Goal: Task Accomplishment & Management: Complete application form

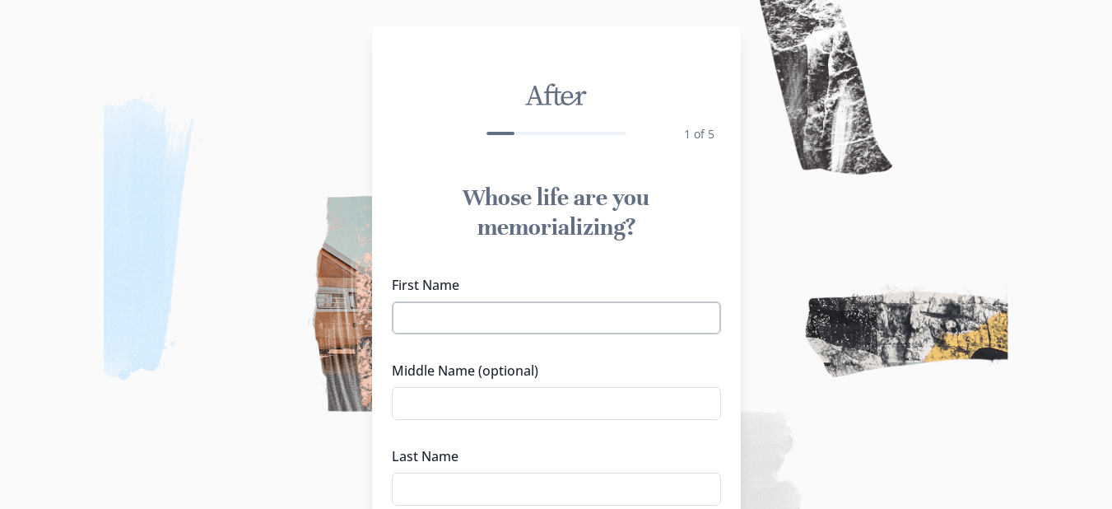
scroll to position [82, 0]
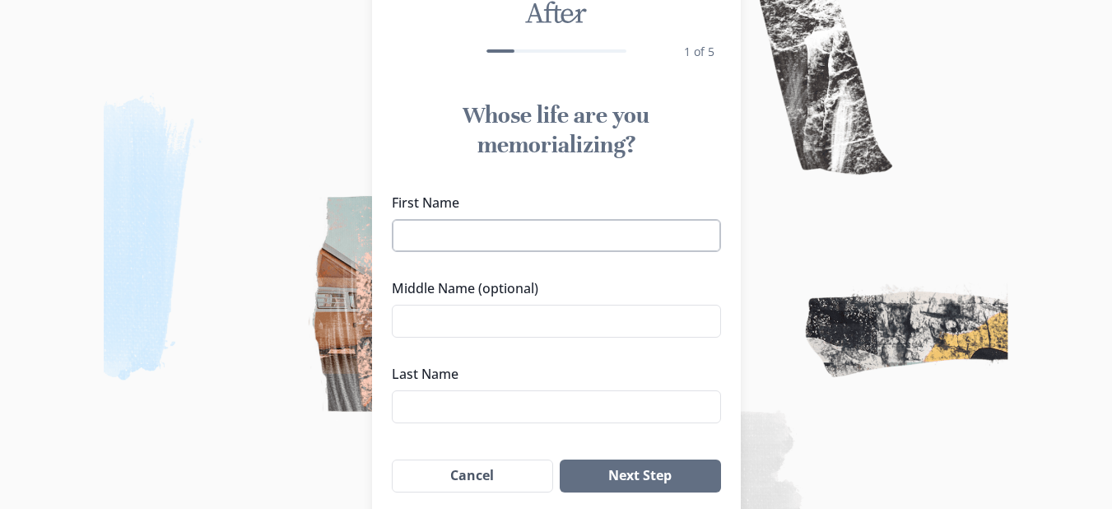
click at [486, 240] on input "First Name" at bounding box center [556, 235] width 329 height 33
click at [472, 235] on input "First Name" at bounding box center [556, 235] width 329 height 33
click at [553, 355] on div "First Name Middle Name (optional) Last Name" at bounding box center [556, 308] width 329 height 230
click at [501, 233] on input "First Name" at bounding box center [556, 235] width 329 height 33
type input "[PERSON_NAME]"
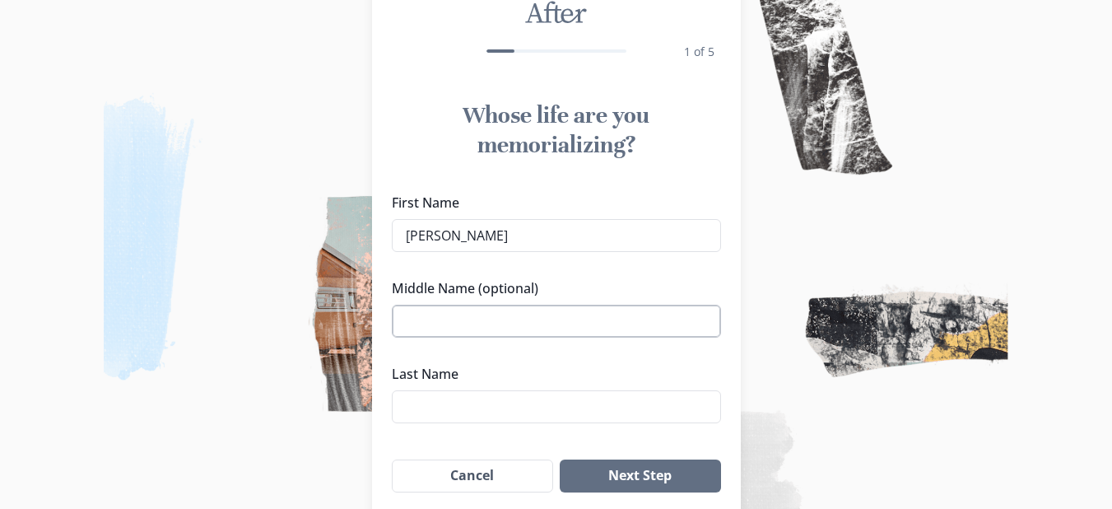
click at [442, 308] on input "Middle Name (optional)" at bounding box center [556, 321] width 329 height 33
type input "[PERSON_NAME]"
click at [424, 409] on input "Last Name" at bounding box center [556, 406] width 329 height 33
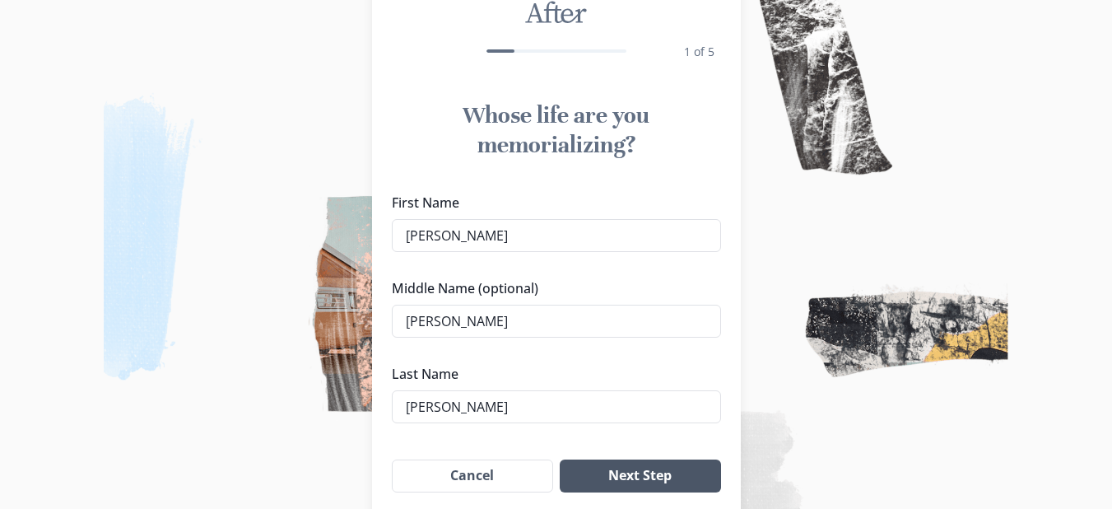
type input "[PERSON_NAME]"
click at [635, 475] on button "Next Step" at bounding box center [640, 475] width 161 height 33
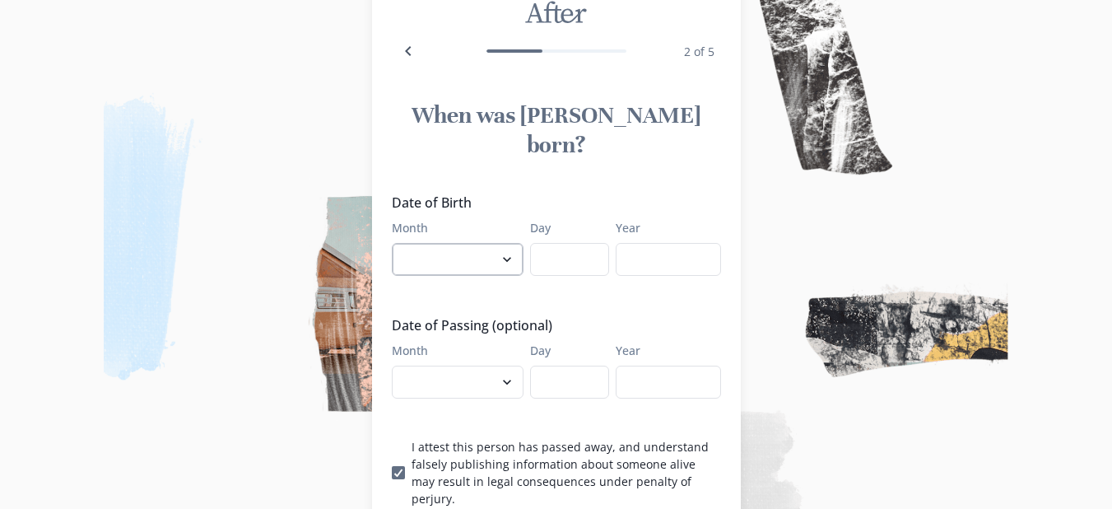
click at [513, 243] on select "January February March April May June July August September October November De…" at bounding box center [458, 259] width 132 height 33
select select "9"
click at [398, 243] on select "January February March April May June July August September October November De…" at bounding box center [458, 259] width 132 height 33
click at [568, 243] on input "Day" at bounding box center [569, 259] width 79 height 33
type input "10"
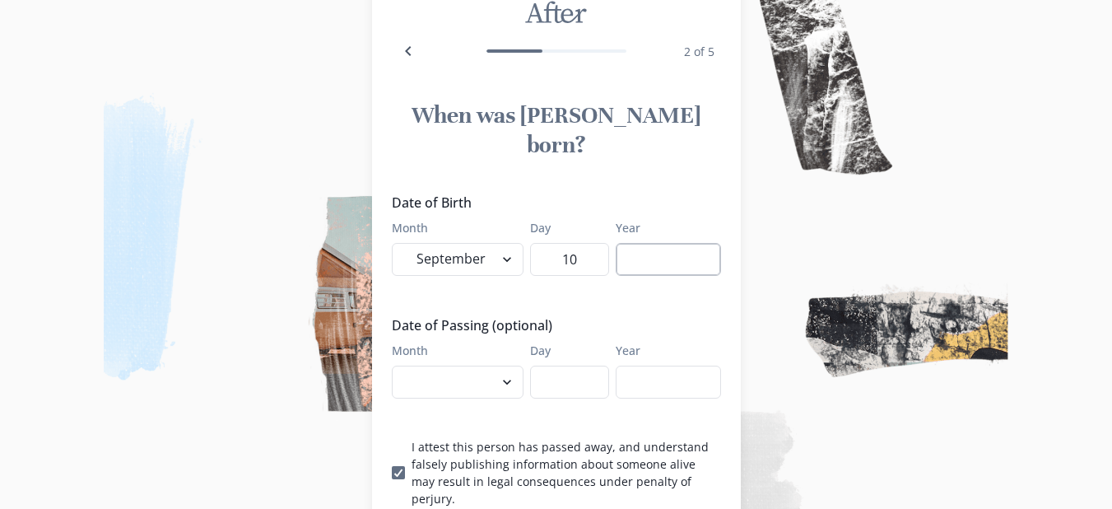
click at [636, 243] on input "Year" at bounding box center [668, 259] width 105 height 33
type input "1963"
click at [510, 366] on select "January February March April May June July August September October November De…" at bounding box center [458, 382] width 132 height 33
select select "8"
click at [398, 366] on select "January February March April May June July August September October November De…" at bounding box center [458, 382] width 132 height 33
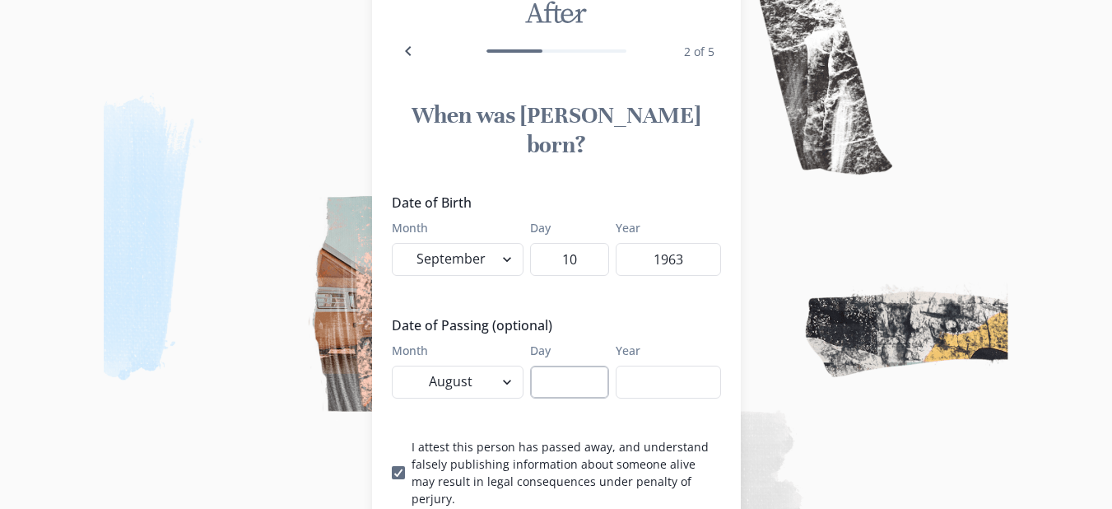
click at [542, 366] on input "Day" at bounding box center [569, 382] width 79 height 33
type input "12"
click at [662, 366] on input "Year" at bounding box center [668, 382] width 105 height 33
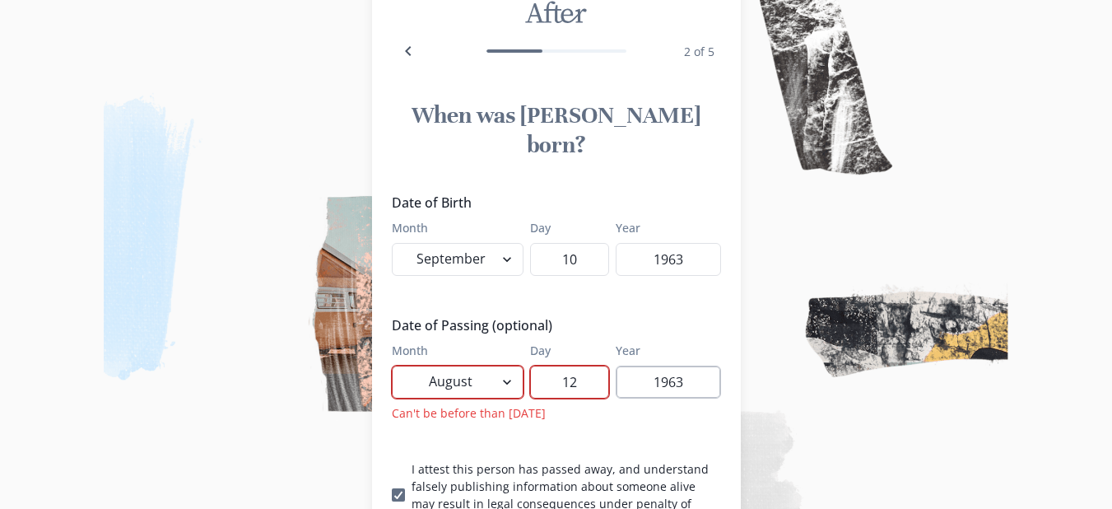
drag, startPoint x: 694, startPoint y: 350, endPoint x: 661, endPoint y: 345, distance: 33.3
click at [661, 366] on input "1963" at bounding box center [668, 382] width 105 height 33
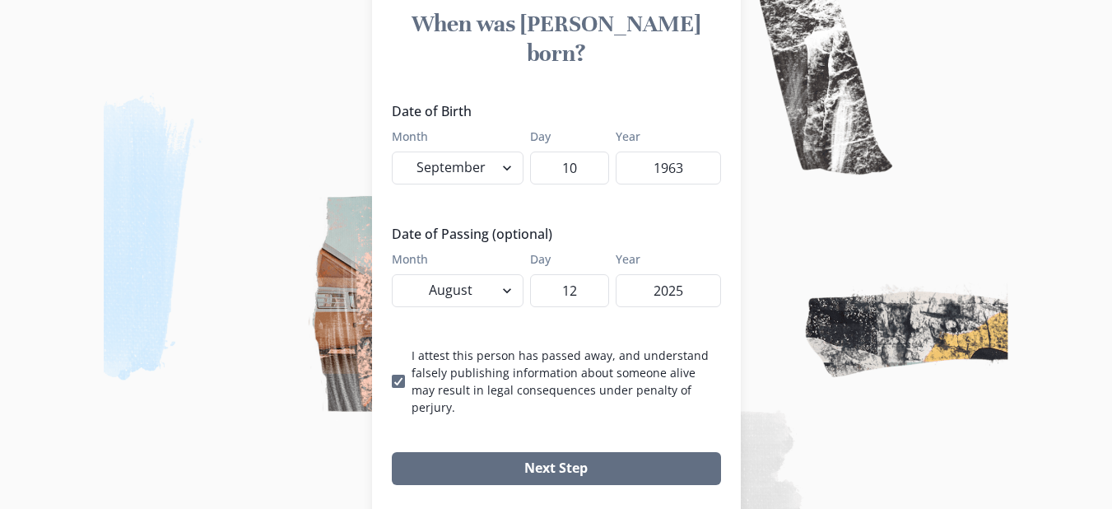
scroll to position [182, 0]
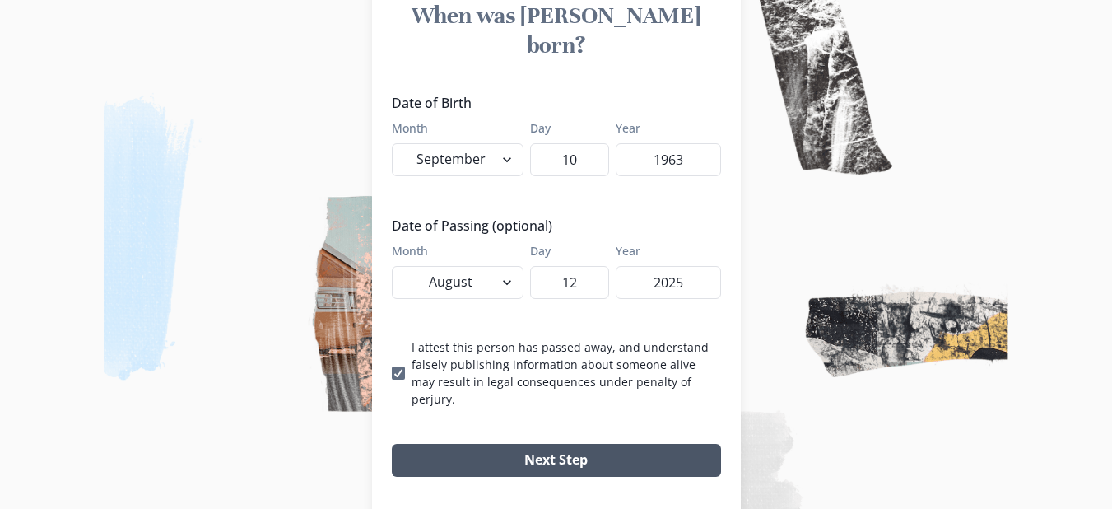
type input "2025"
click at [566, 444] on button "Next Step" at bounding box center [556, 460] width 329 height 33
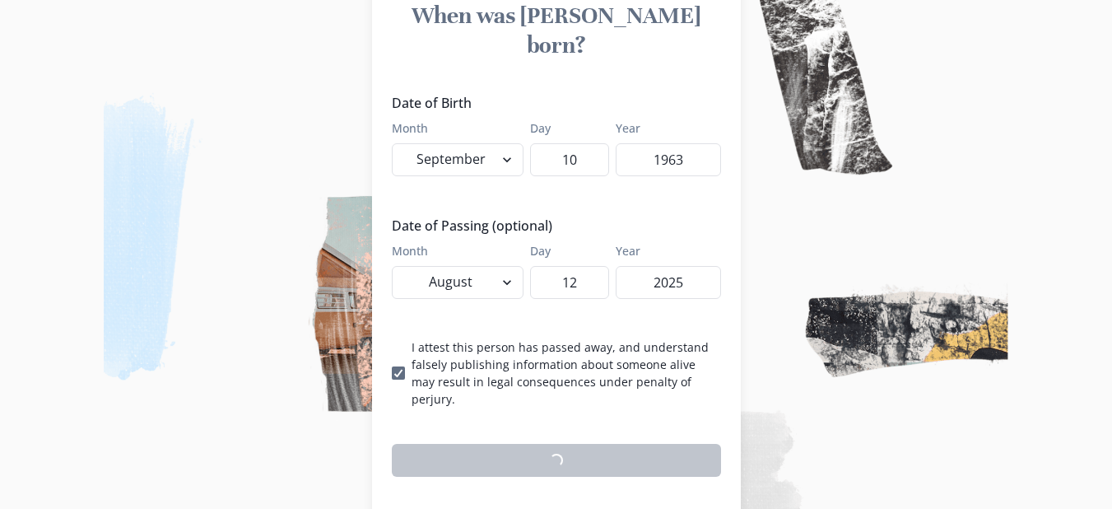
scroll to position [176, 0]
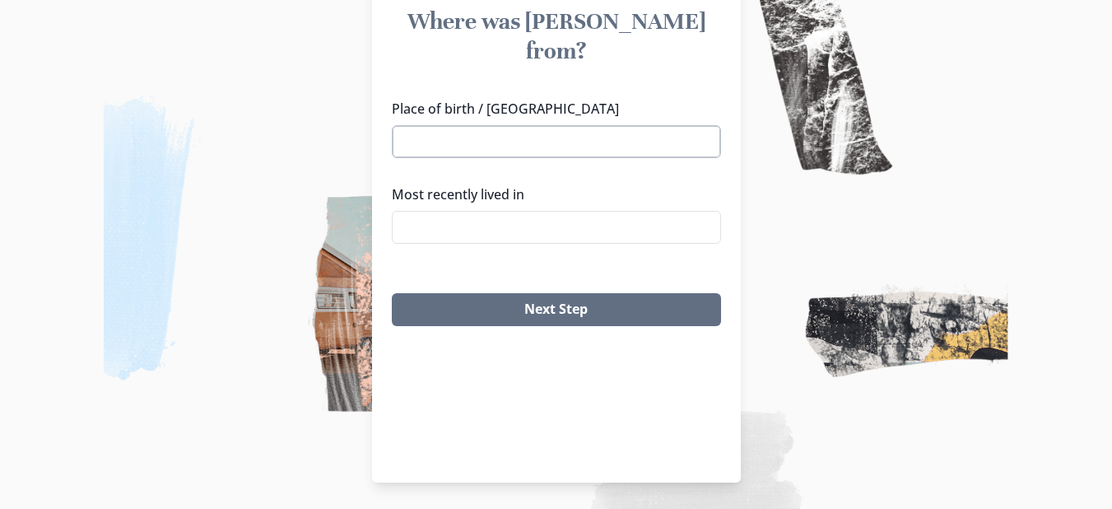
click at [467, 125] on input "Place of birth / [GEOGRAPHIC_DATA]" at bounding box center [556, 141] width 329 height 33
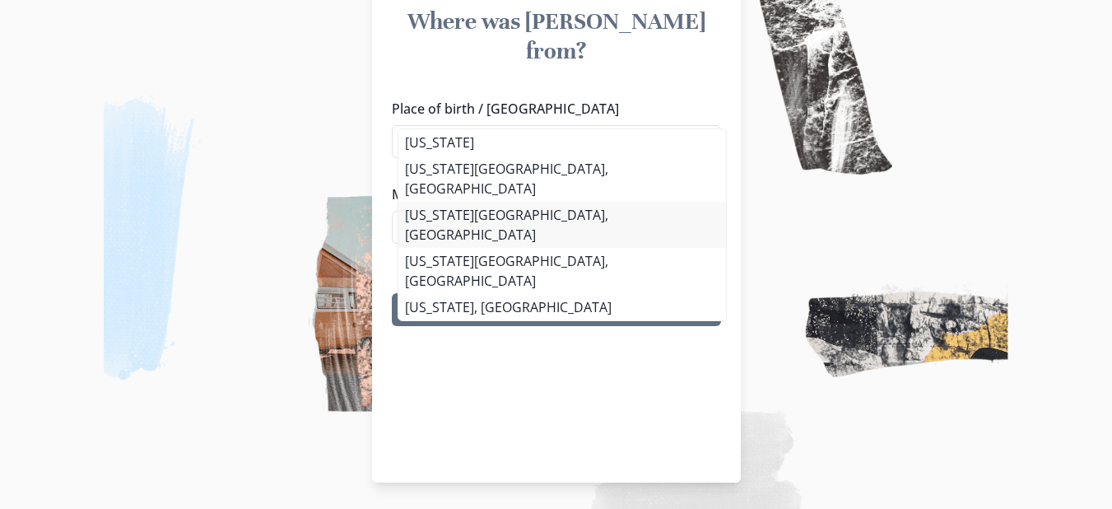
click at [474, 202] on li "[US_STATE][GEOGRAPHIC_DATA], [GEOGRAPHIC_DATA]" at bounding box center [562, 225] width 328 height 46
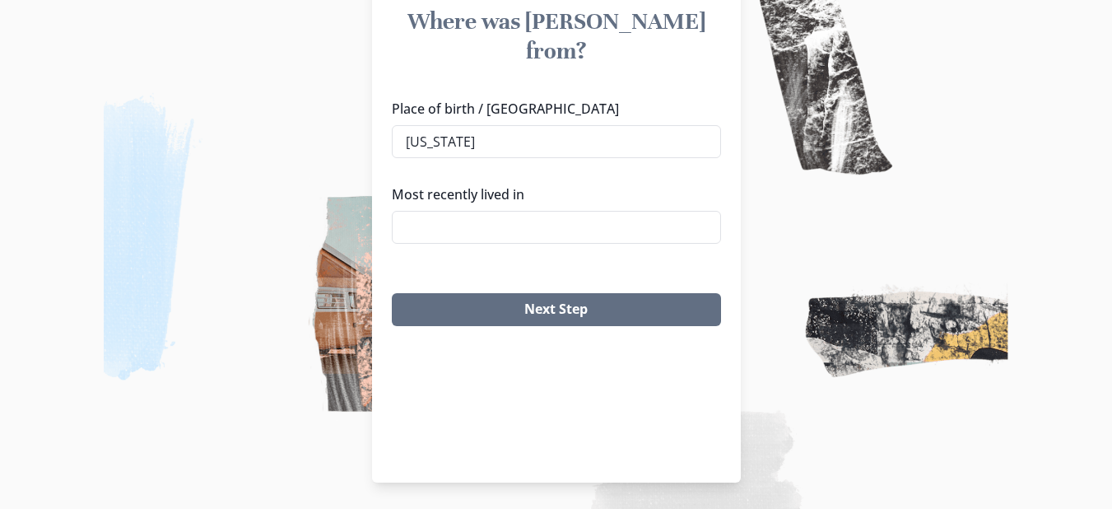
type input "[US_STATE][GEOGRAPHIC_DATA], [GEOGRAPHIC_DATA]"
click at [508, 211] on input "Most recently lived in" at bounding box center [556, 227] width 329 height 33
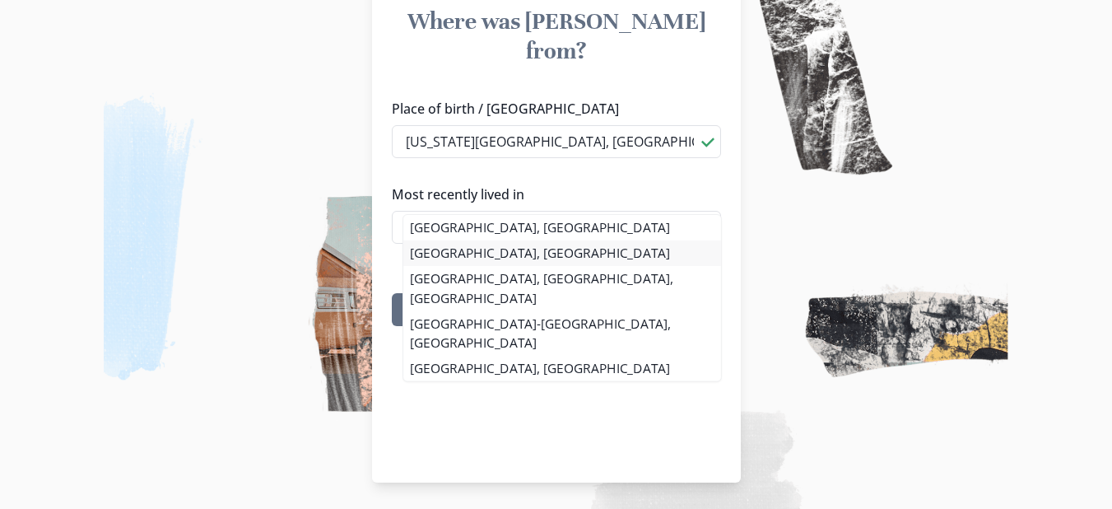
click at [490, 248] on li "[GEOGRAPHIC_DATA], [GEOGRAPHIC_DATA]" at bounding box center [562, 253] width 318 height 26
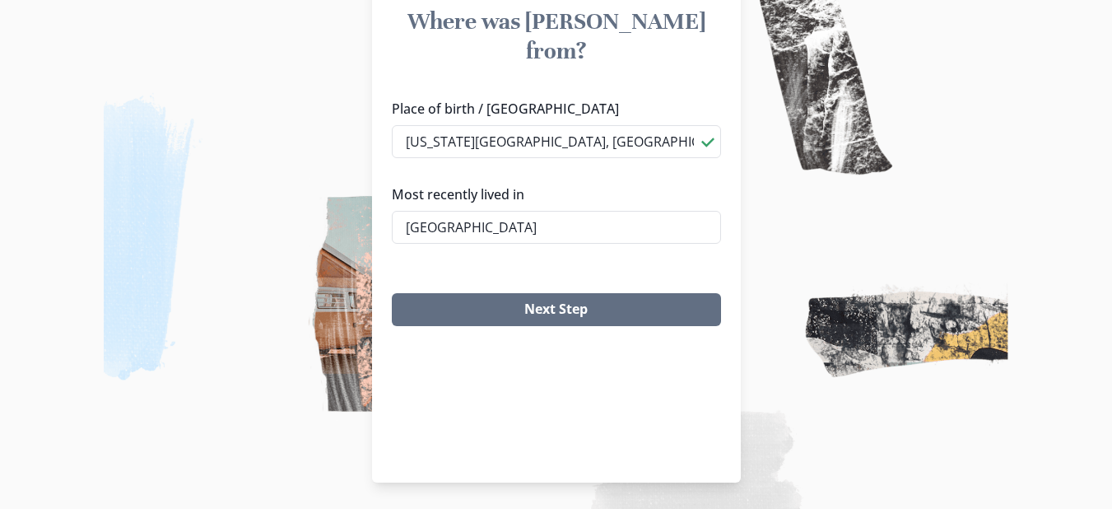
type input "[GEOGRAPHIC_DATA], [GEOGRAPHIC_DATA]"
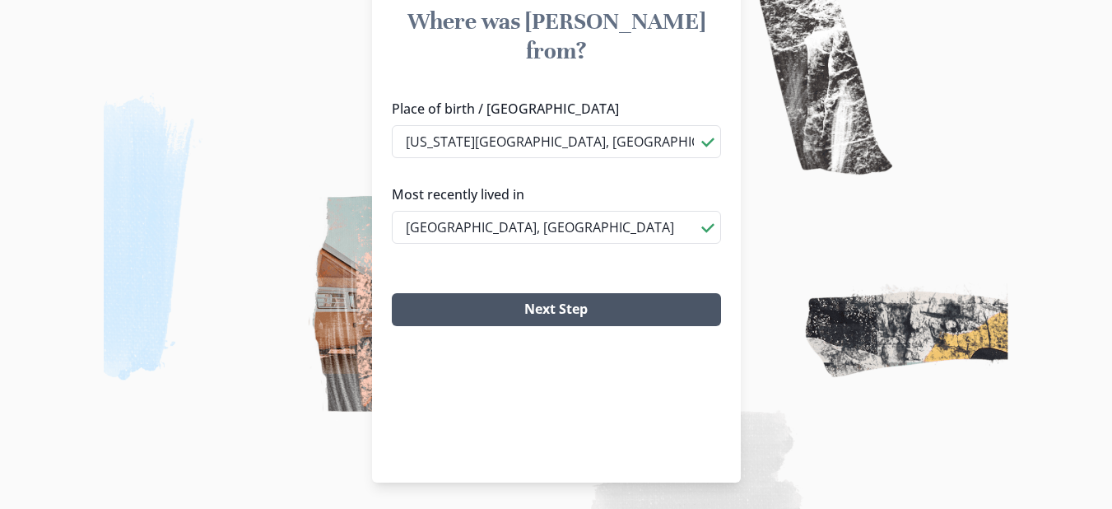
click at [594, 293] on button "Next Step" at bounding box center [556, 309] width 329 height 33
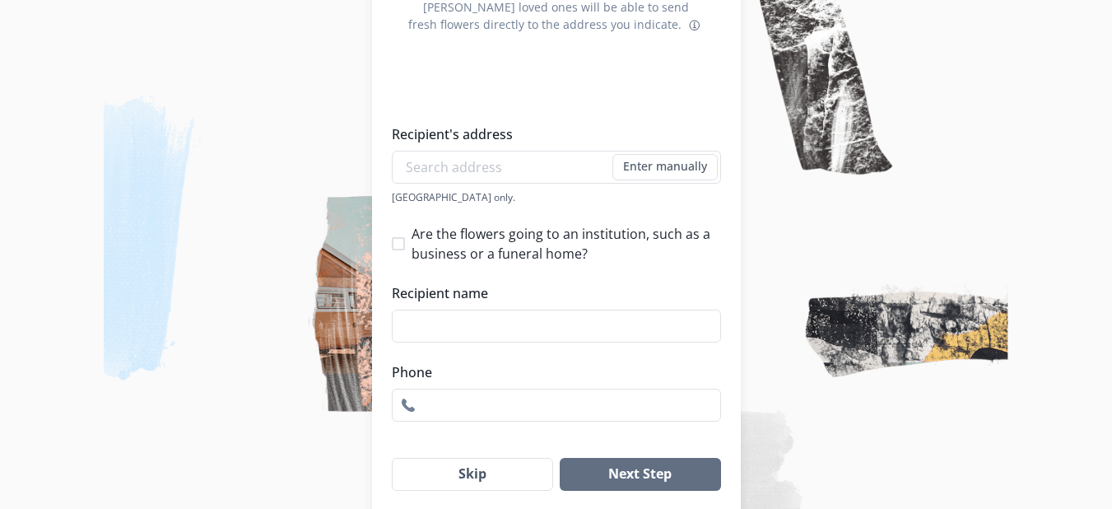
scroll to position [288, 0]
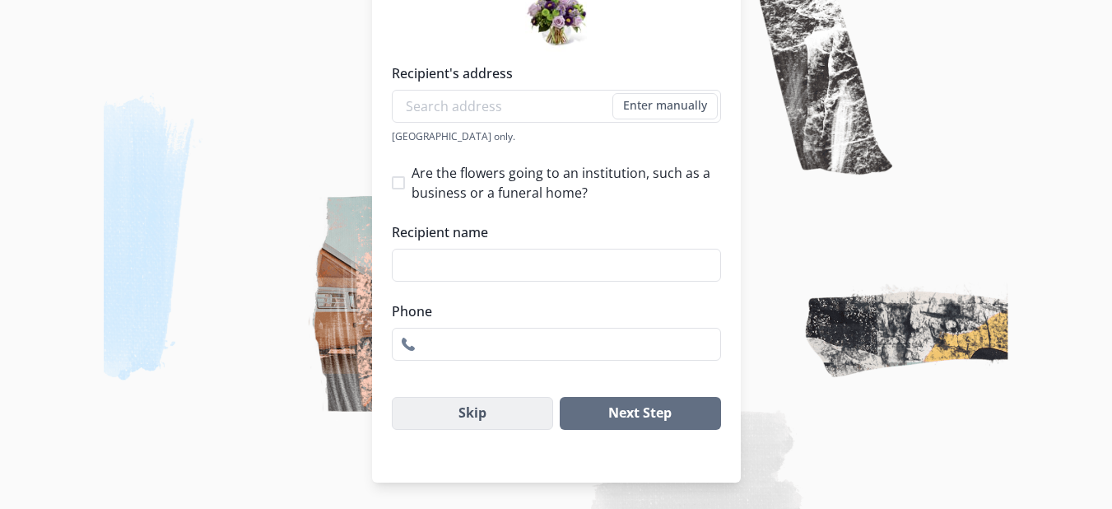
click at [473, 408] on button "Skip" at bounding box center [473, 413] width 162 height 33
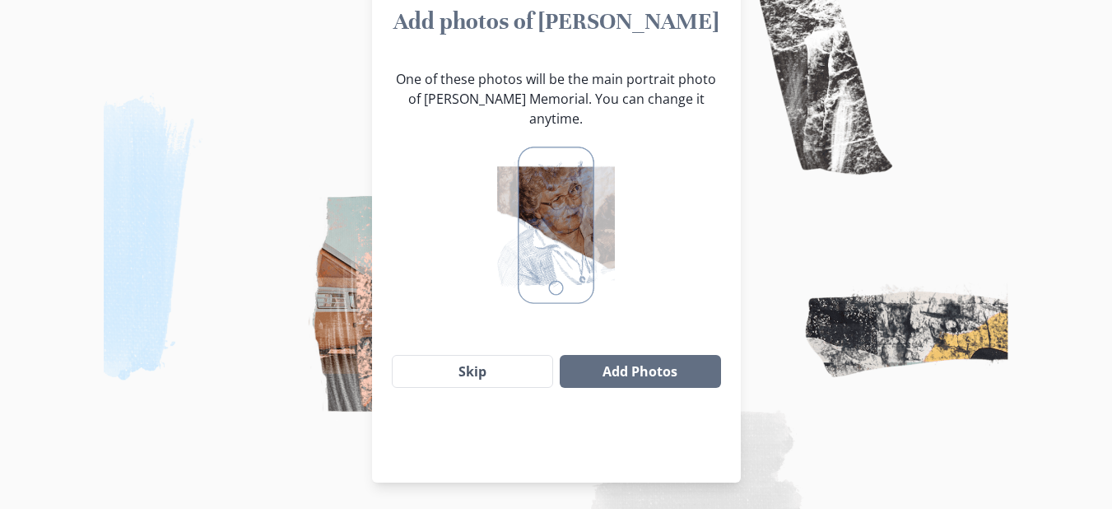
click at [568, 217] on img at bounding box center [555, 226] width 117 height 168
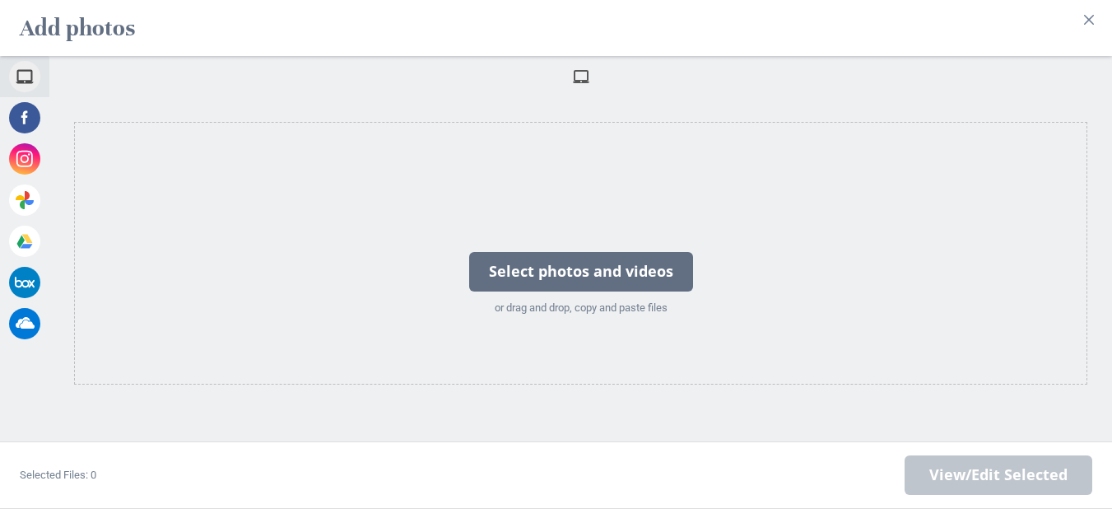
scroll to position [0, 0]
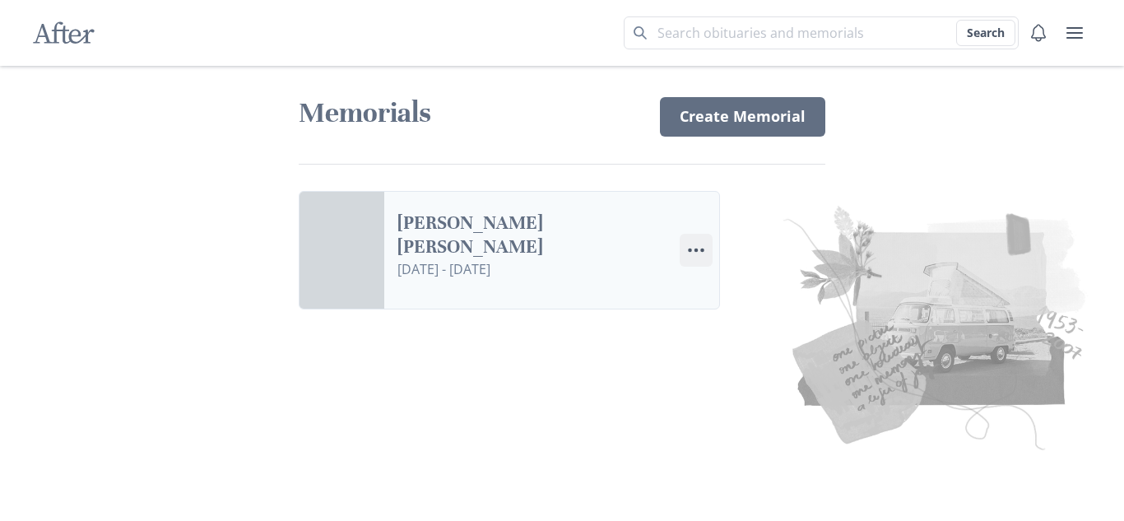
click at [691, 251] on circle "Options" at bounding box center [690, 251] width 4 height 4
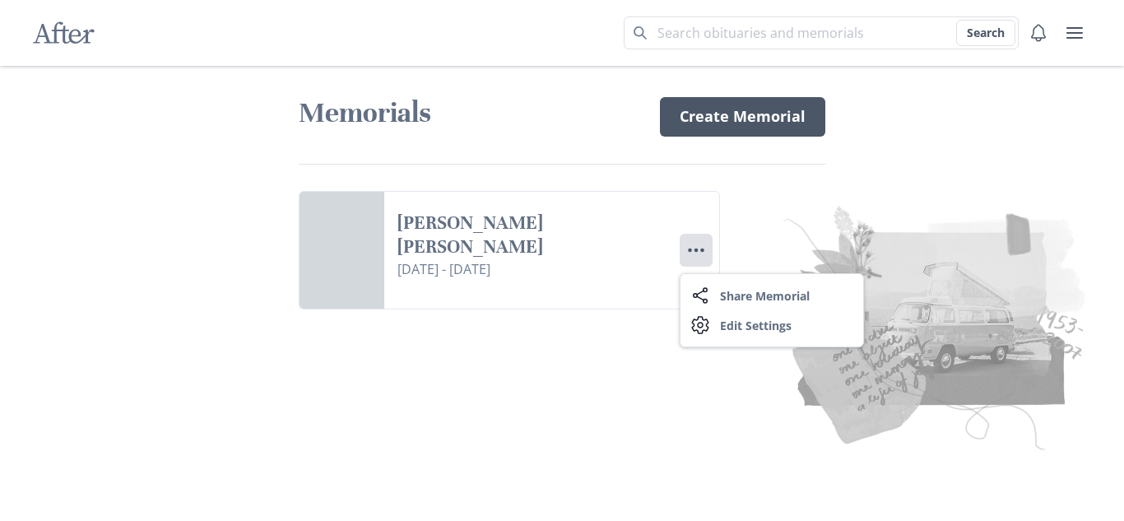
click at [752, 122] on link "Create Memorial" at bounding box center [742, 117] width 165 height 40
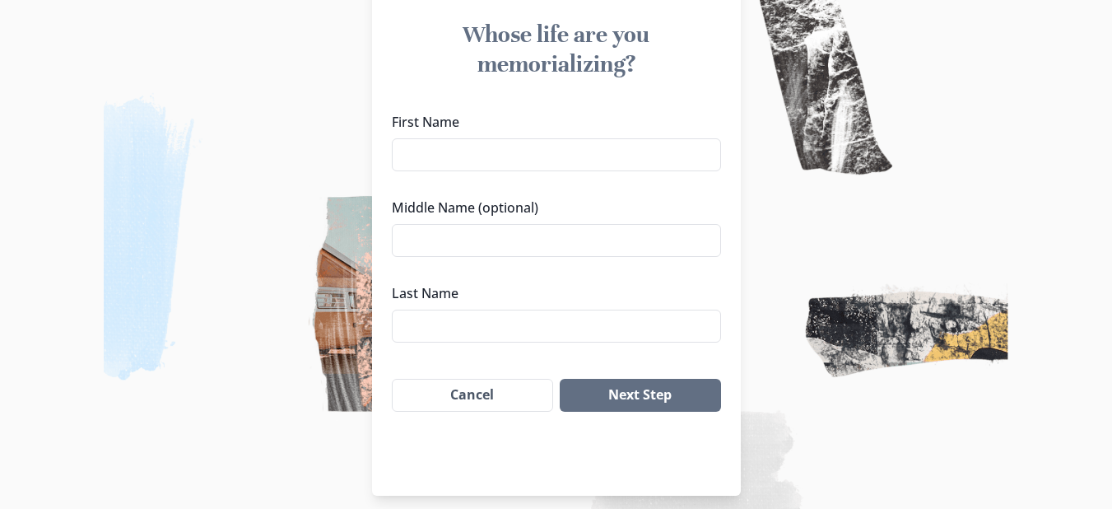
scroll to position [176, 0]
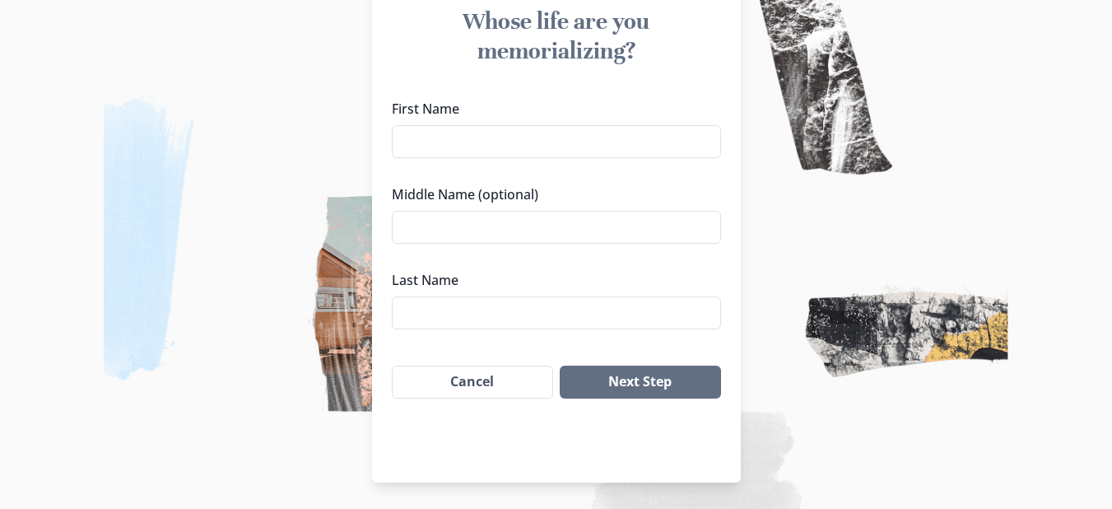
click at [352, 319] on img at bounding box center [556, 254] width 1112 height 509
click at [439, 148] on input "First Name" at bounding box center [556, 141] width 329 height 33
type input "[PERSON_NAME]"
click at [515, 226] on input "Middle Name (optional)" at bounding box center [556, 227] width 329 height 33
type input "[PERSON_NAME]"
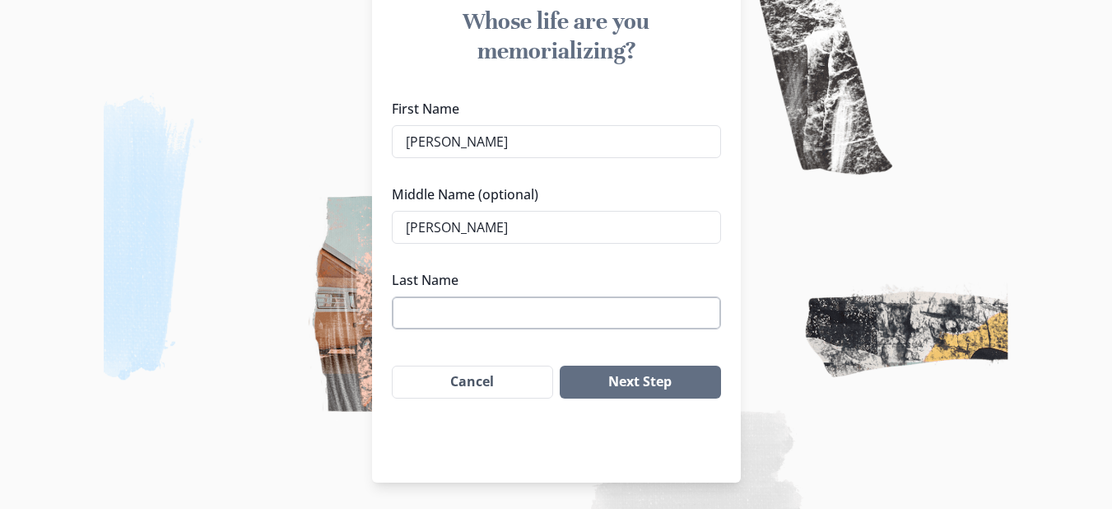
click at [501, 310] on input "Last Name" at bounding box center [556, 312] width 329 height 33
click at [445, 318] on input "Last Name" at bounding box center [556, 312] width 329 height 33
type input "[PERSON_NAME]"
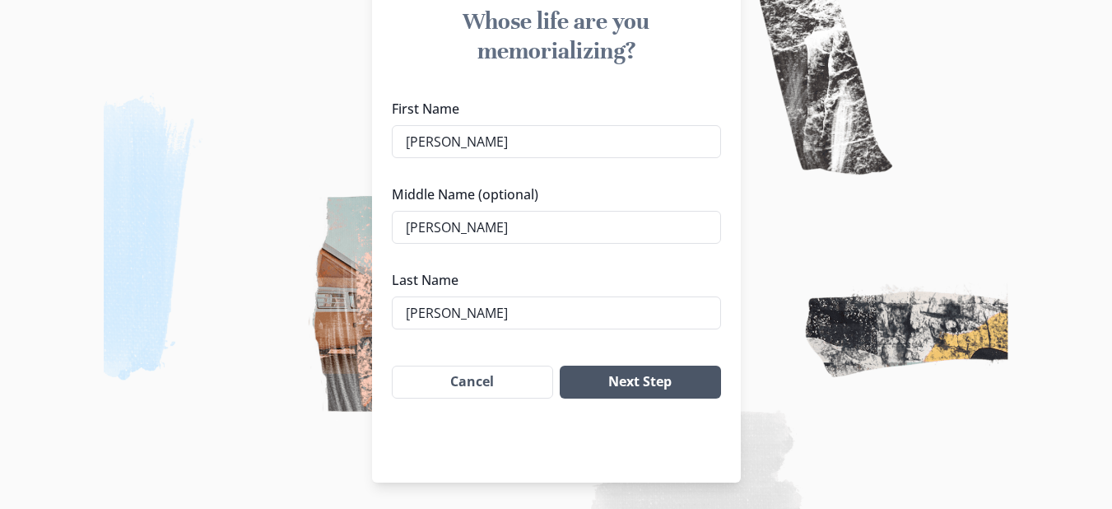
click at [626, 393] on button "Next Step" at bounding box center [640, 382] width 161 height 33
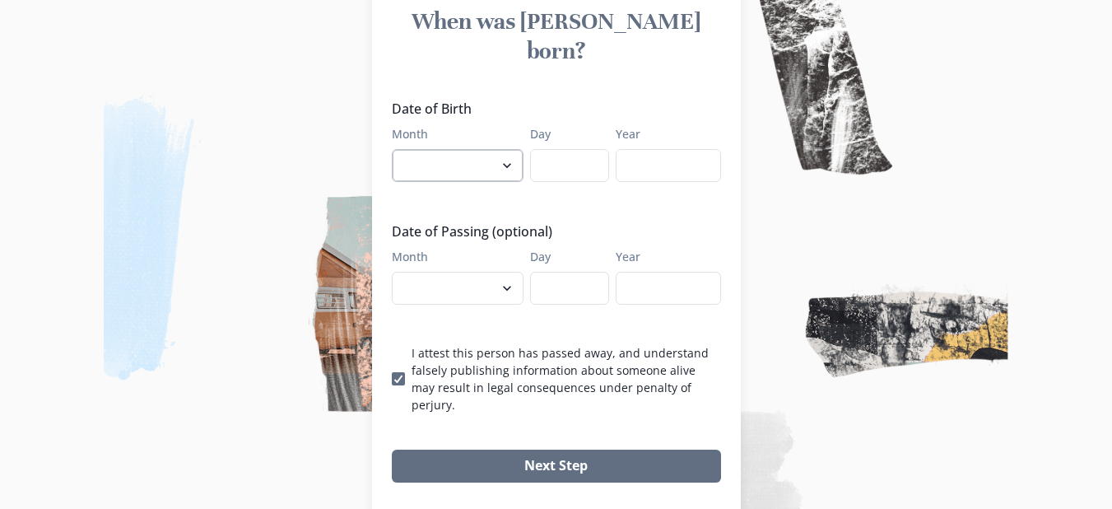
click at [513, 149] on select "January February March April May June July August September October November De…" at bounding box center [458, 165] width 132 height 33
select select "9"
click at [398, 149] on select "January February March April May June July August September October November De…" at bounding box center [458, 165] width 132 height 33
click at [586, 149] on input "Day" at bounding box center [569, 165] width 79 height 33
type input "10"
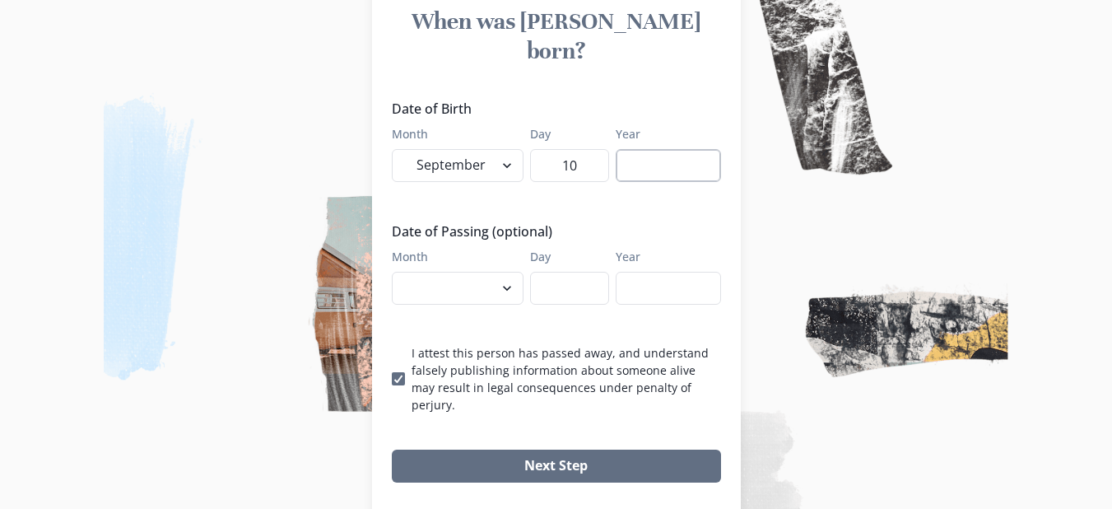
click at [669, 149] on input "Year" at bounding box center [668, 165] width 105 height 33
type input "1963"
click at [514, 272] on select "January February March April May June July August September October November De…" at bounding box center [458, 288] width 132 height 33
select select "8"
click at [398, 272] on select "January February March April May June July August September October November De…" at bounding box center [458, 288] width 132 height 33
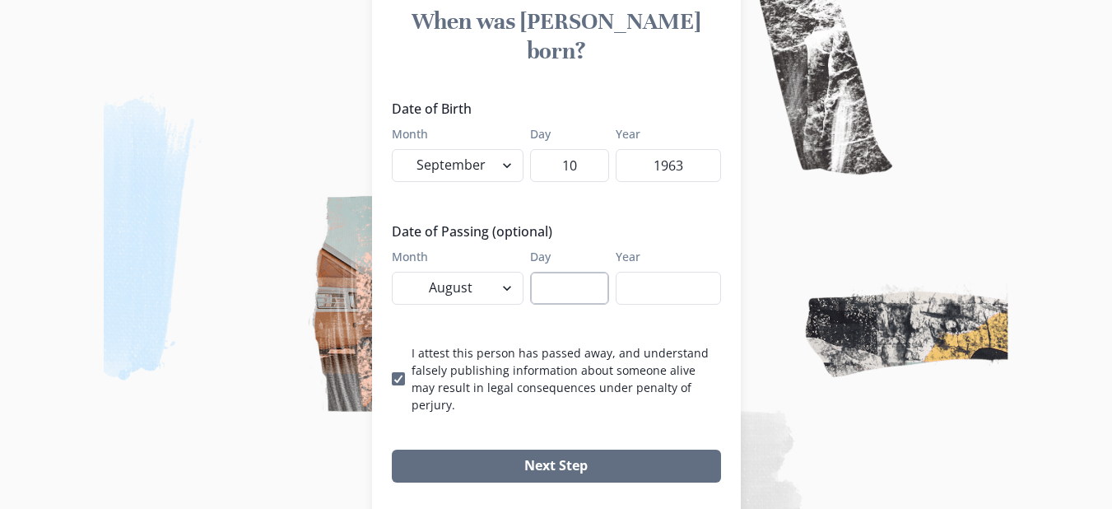
click at [546, 272] on input "Day" at bounding box center [569, 288] width 79 height 33
type input "12"
click at [645, 272] on input "Year" at bounding box center [668, 288] width 105 height 33
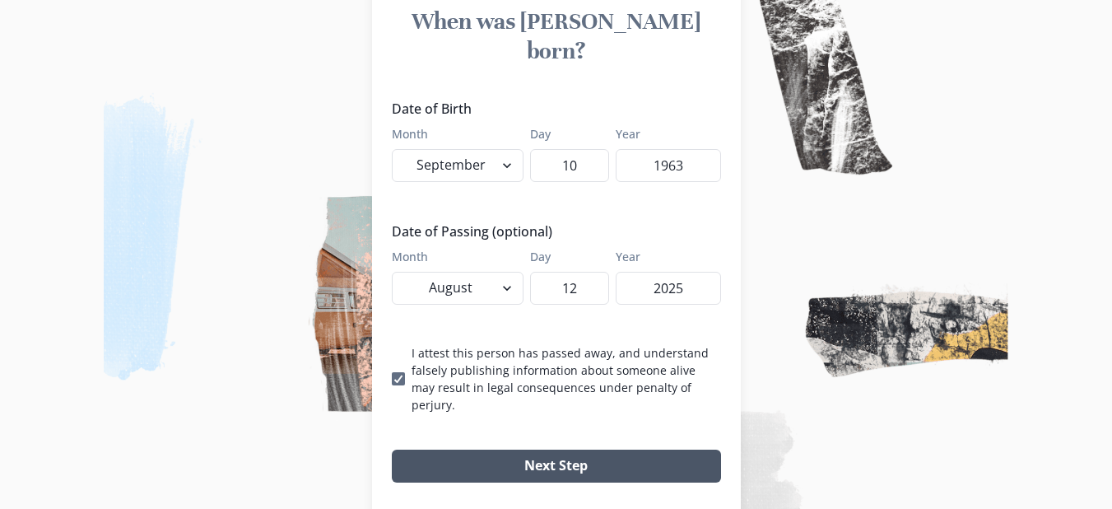
type input "2025"
click at [579, 449] on button "Next Step" at bounding box center [556, 465] width 329 height 33
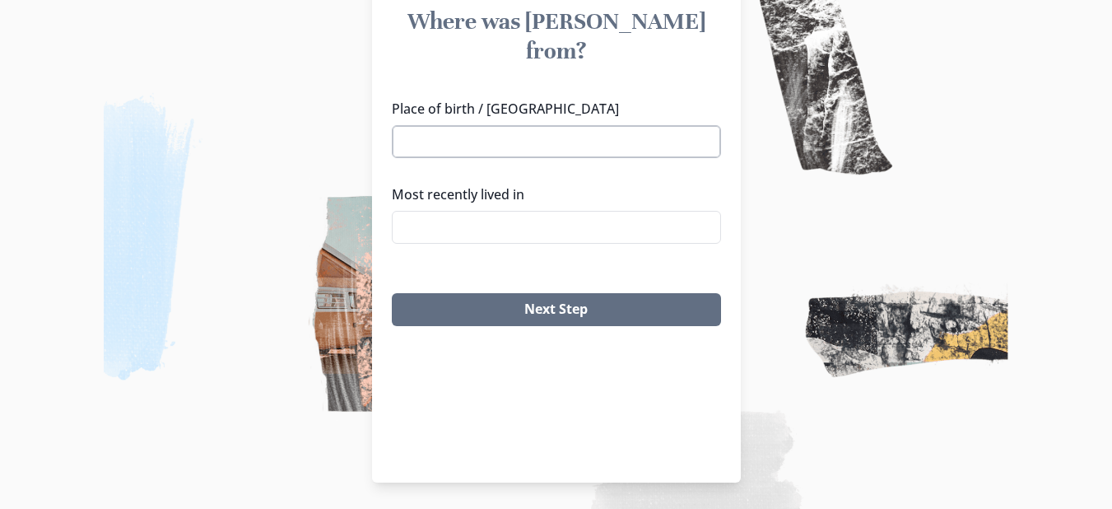
click at [507, 125] on input "Place of birth / [GEOGRAPHIC_DATA]" at bounding box center [556, 141] width 329 height 33
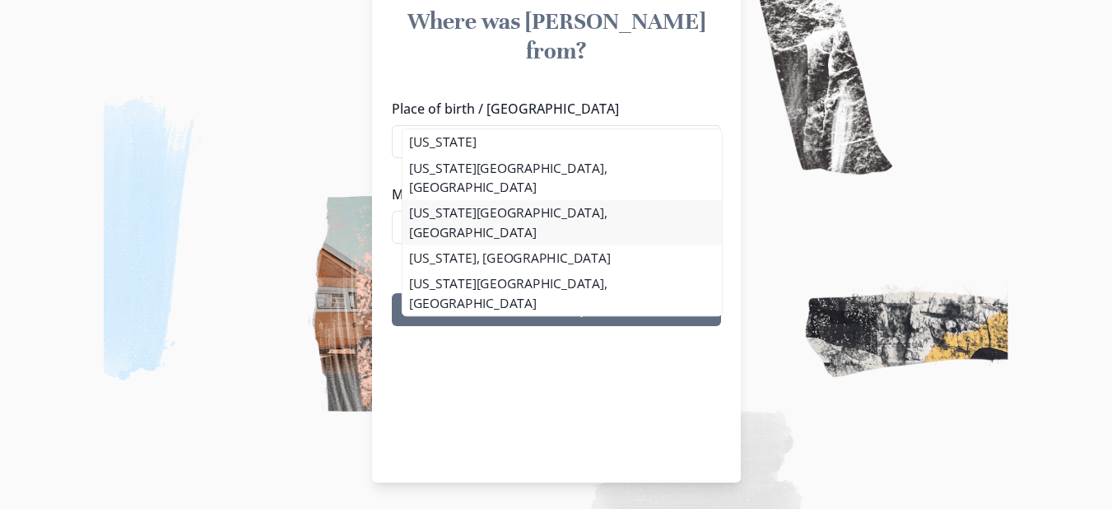
click at [503, 200] on li "[US_STATE][GEOGRAPHIC_DATA], [GEOGRAPHIC_DATA]" at bounding box center [562, 222] width 319 height 45
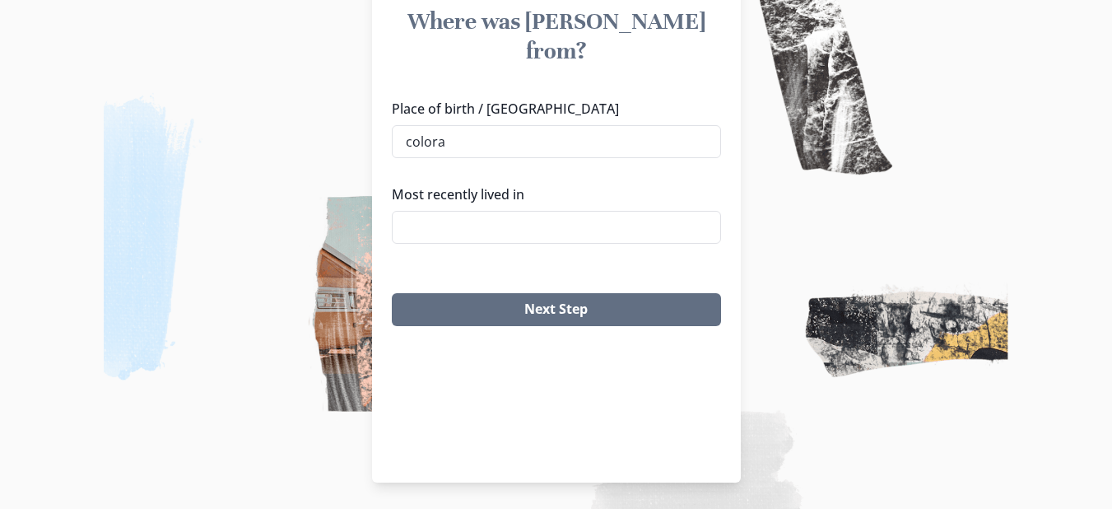
type input "[US_STATE][GEOGRAPHIC_DATA], [GEOGRAPHIC_DATA]"
click at [501, 211] on input "Most recently lived in" at bounding box center [556, 227] width 329 height 33
click at [473, 247] on li "[GEOGRAPHIC_DATA], [GEOGRAPHIC_DATA]" at bounding box center [562, 253] width 314 height 26
type input "[GEOGRAPHIC_DATA], [GEOGRAPHIC_DATA]"
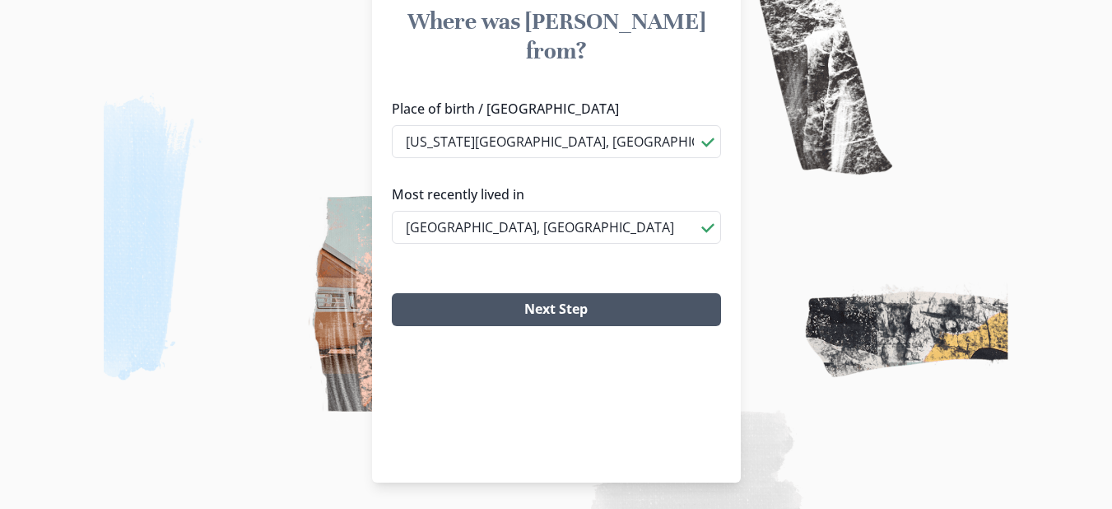
click at [545, 293] on button "Next Step" at bounding box center [556, 309] width 329 height 33
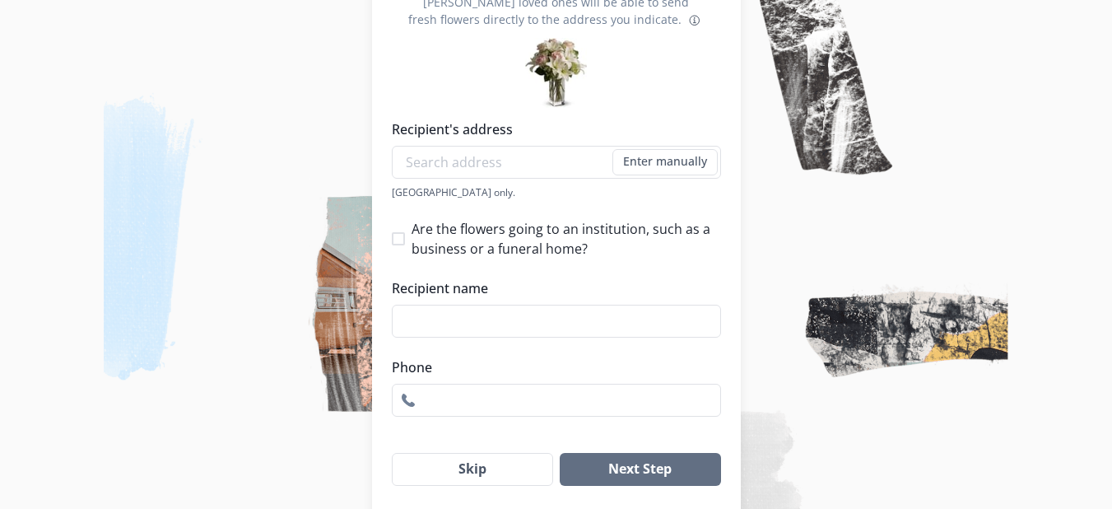
scroll to position [288, 0]
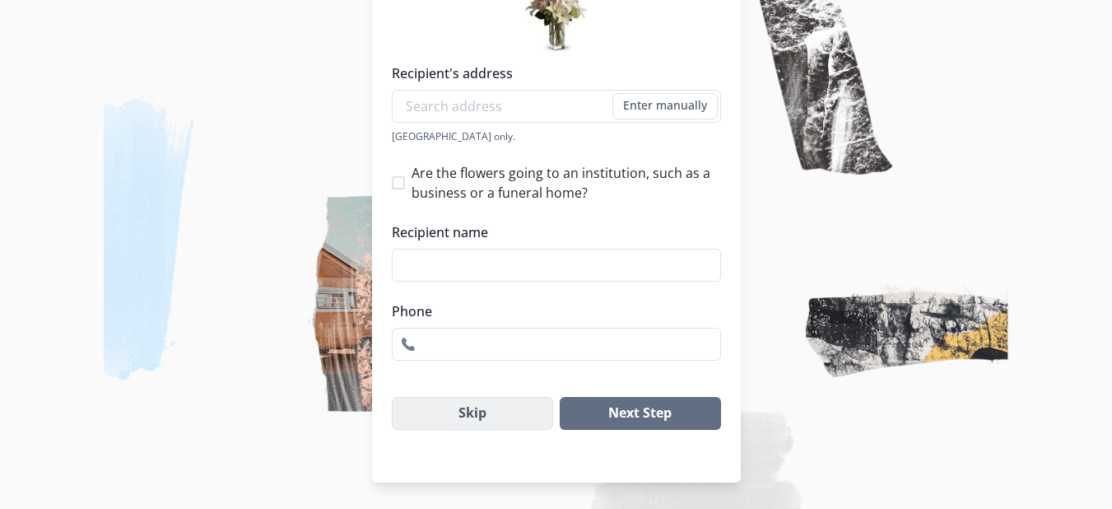
click at [501, 421] on button "Skip" at bounding box center [473, 413] width 162 height 33
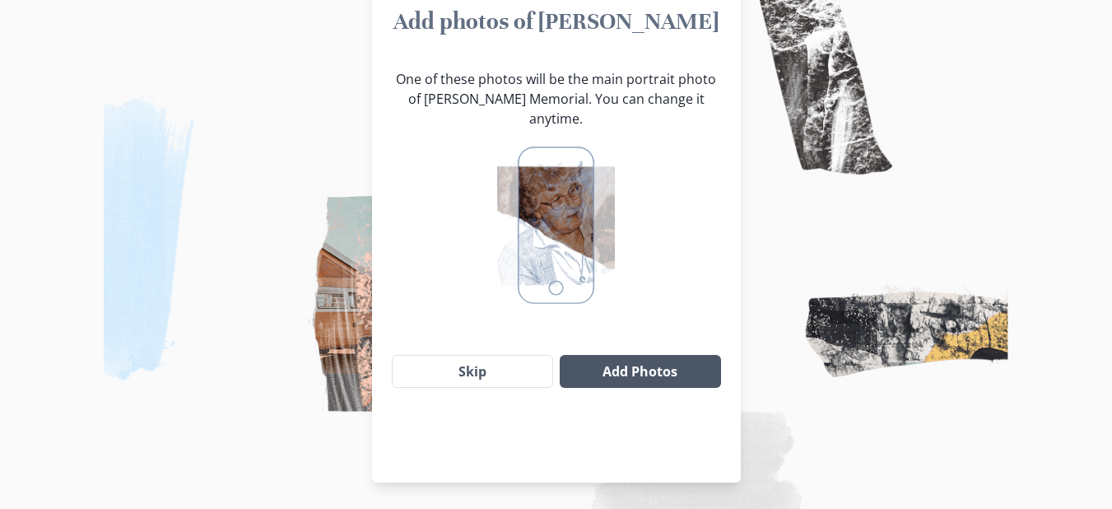
click at [619, 360] on button "Add Photos" at bounding box center [640, 371] width 161 height 33
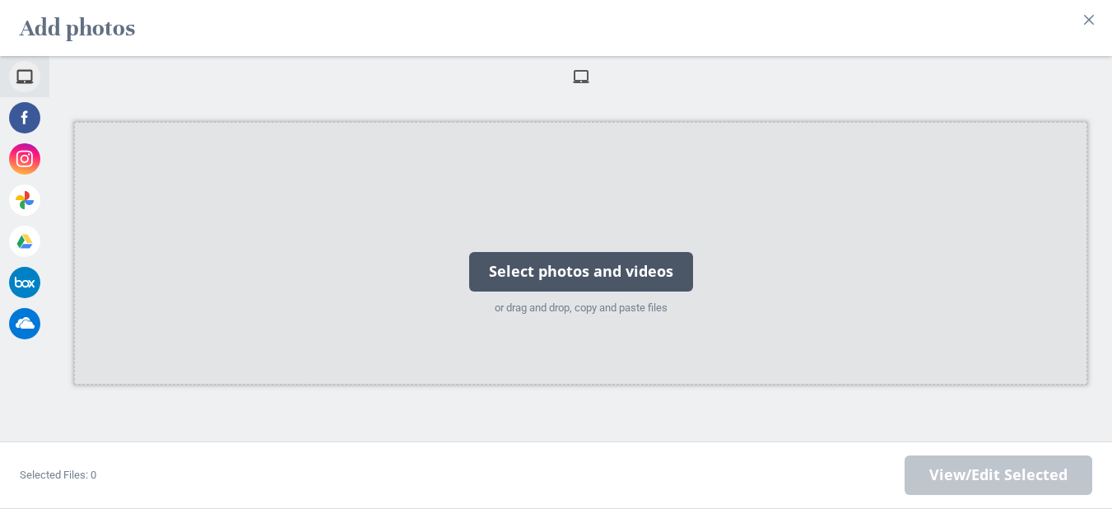
click at [556, 272] on div "Select photos and videos" at bounding box center [581, 272] width 224 height 40
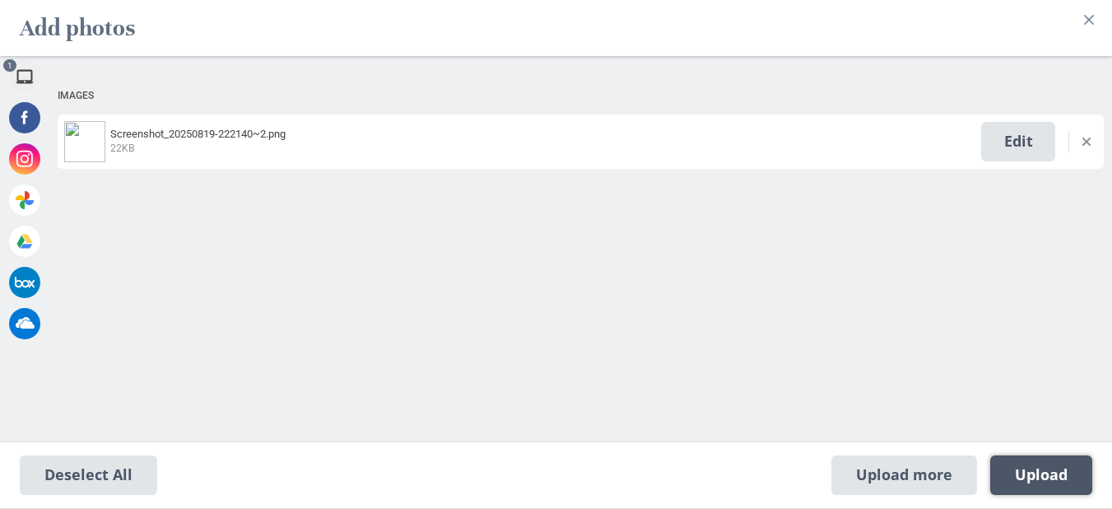
click at [1048, 470] on span "Upload 1" at bounding box center [1041, 475] width 53 height 18
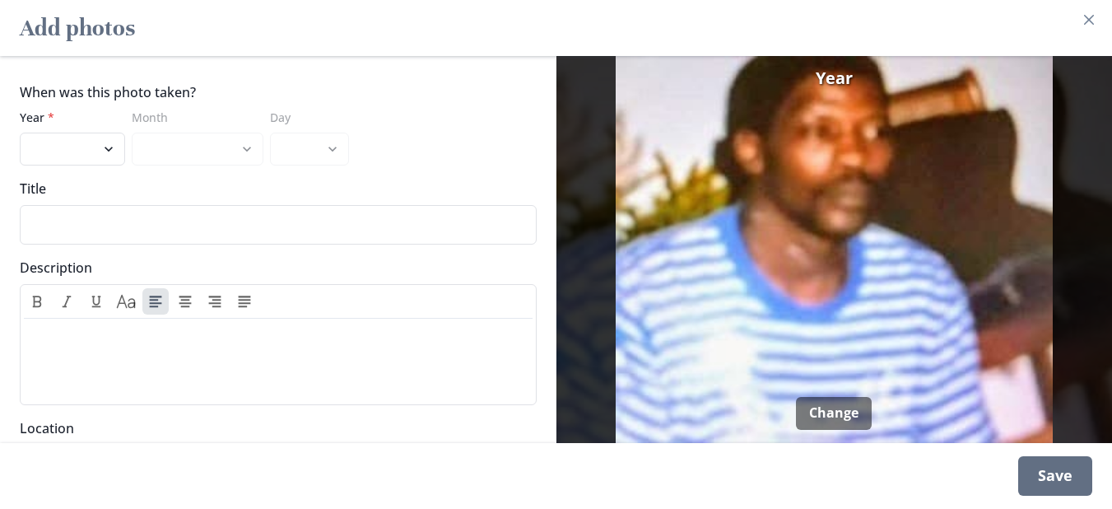
scroll to position [81, 0]
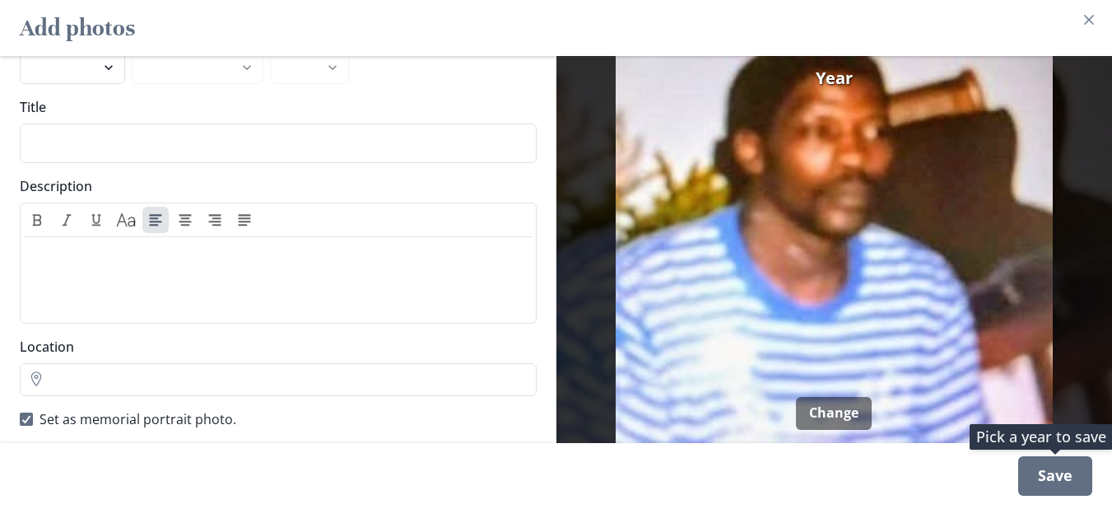
click at [1053, 488] on div "Save" at bounding box center [1055, 476] width 74 height 40
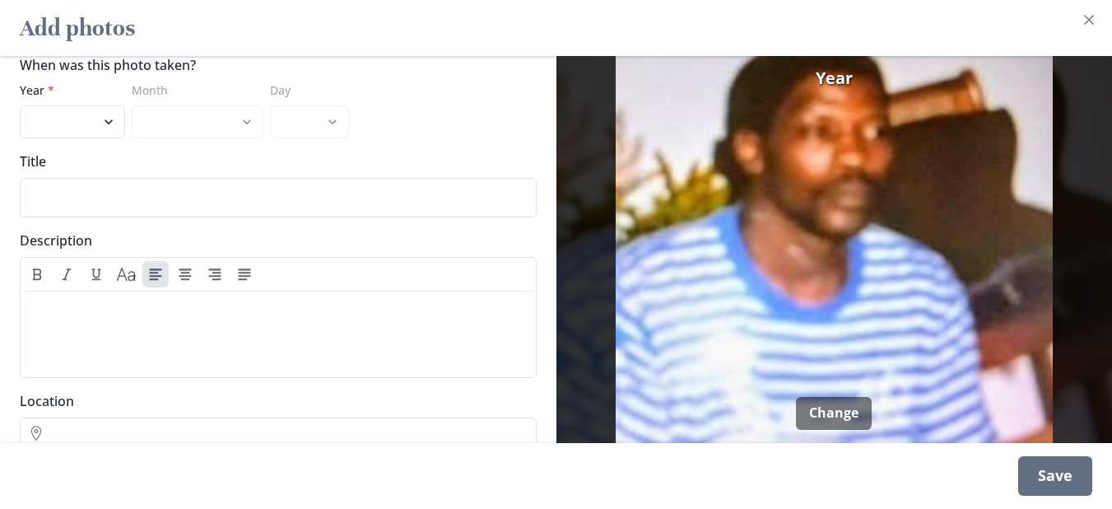
scroll to position [0, 0]
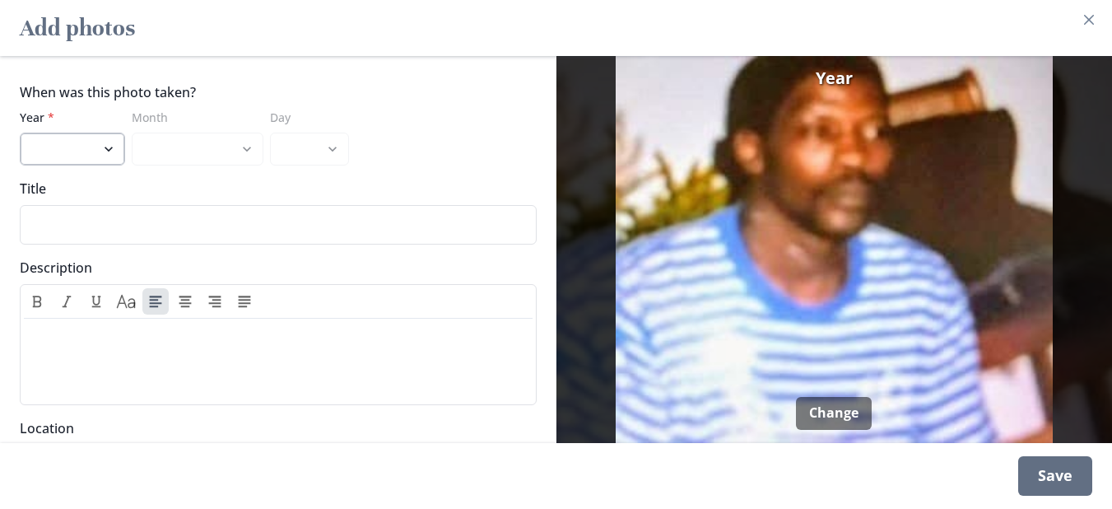
click at [109, 137] on select "2025 2024 2023 2022 2021 2020 2019 2018 2017 2016 2015 2014 2013 2012 2011 2010…" at bounding box center [72, 149] width 105 height 33
select select "2024"
click at [20, 133] on select "2025 2024 2023 2022 2021 2020 2019 2018 2017 2016 2015 2014 2013 2012 2011 2010…" at bounding box center [72, 149] width 105 height 33
click at [248, 134] on select "January February March April May June July August September October November De…" at bounding box center [198, 149] width 132 height 33
select select "9"
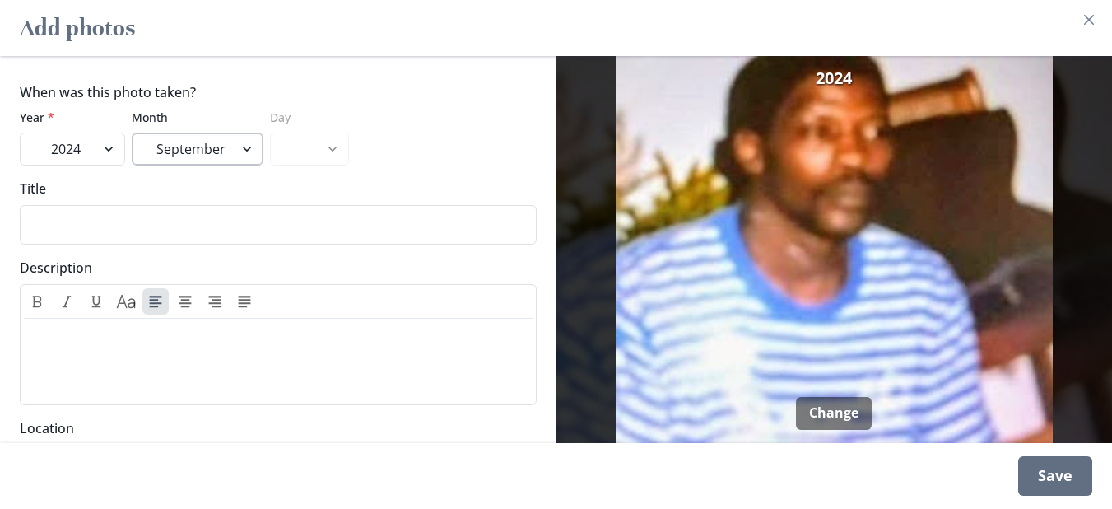
click at [132, 133] on select "January February March April May June July August September October November De…" at bounding box center [198, 149] width 132 height 33
click at [331, 137] on select "1 2 3 4 5 6 7 8 9 10 11 12 13 14 15 16 17 18 19 20 21 22 23 24 25 26 27 28 29 30" at bounding box center [309, 149] width 79 height 33
select select "10"
click at [270, 133] on select "1 2 3 4 5 6 7 8 9 10 11 12 13 14 15 16 17 18 19 20 21 22 23 24 25 26 27 28 29 30" at bounding box center [309, 149] width 79 height 33
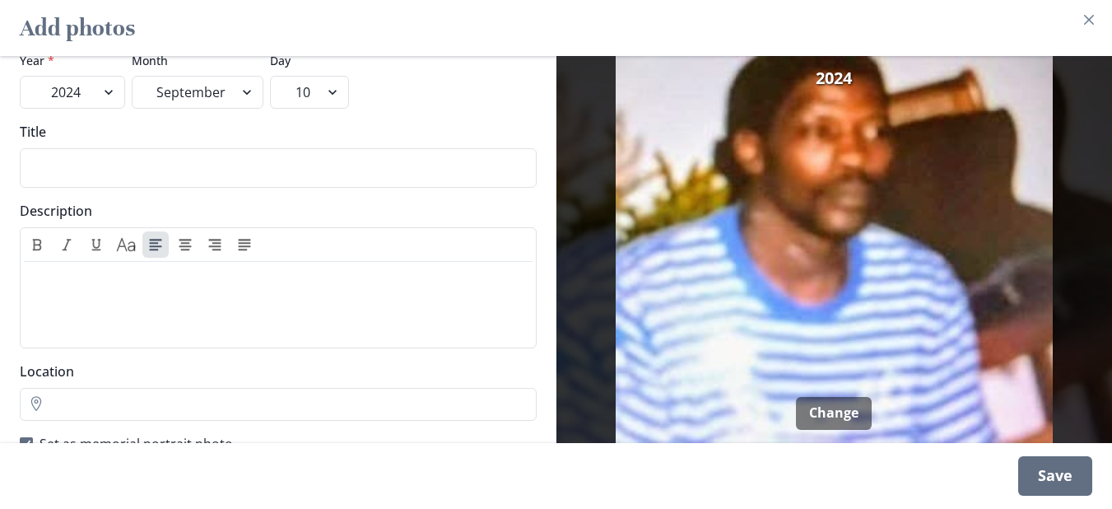
scroll to position [81, 0]
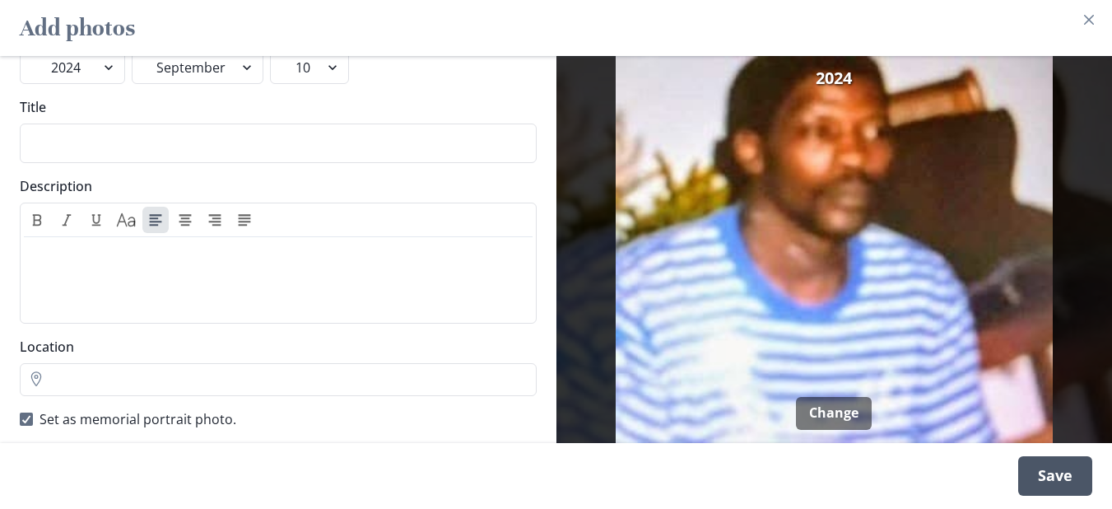
click at [1068, 478] on div "Save" at bounding box center [1055, 476] width 74 height 40
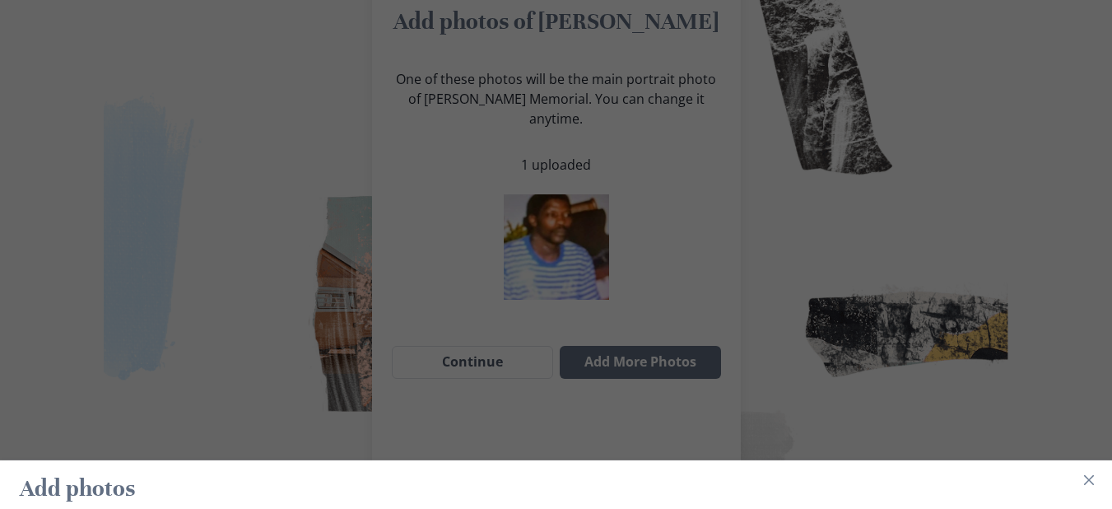
scroll to position [72, 0]
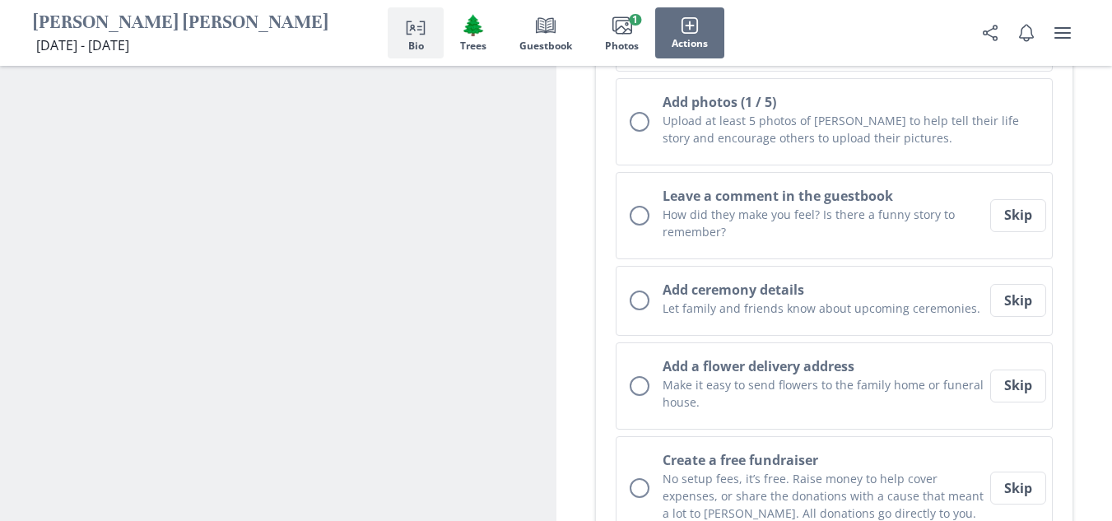
scroll to position [494, 0]
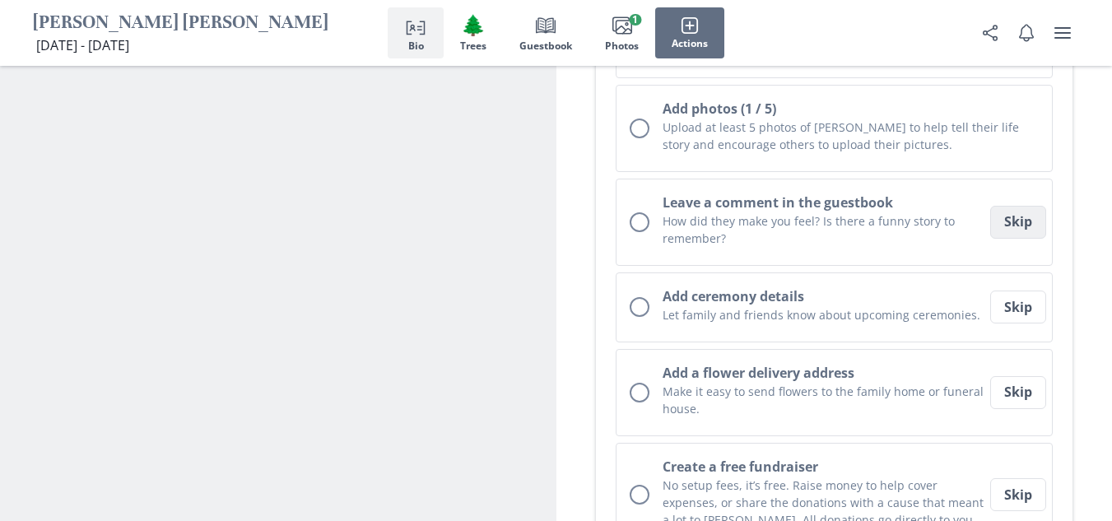
click at [1013, 206] on button "Skip" at bounding box center [1018, 222] width 56 height 33
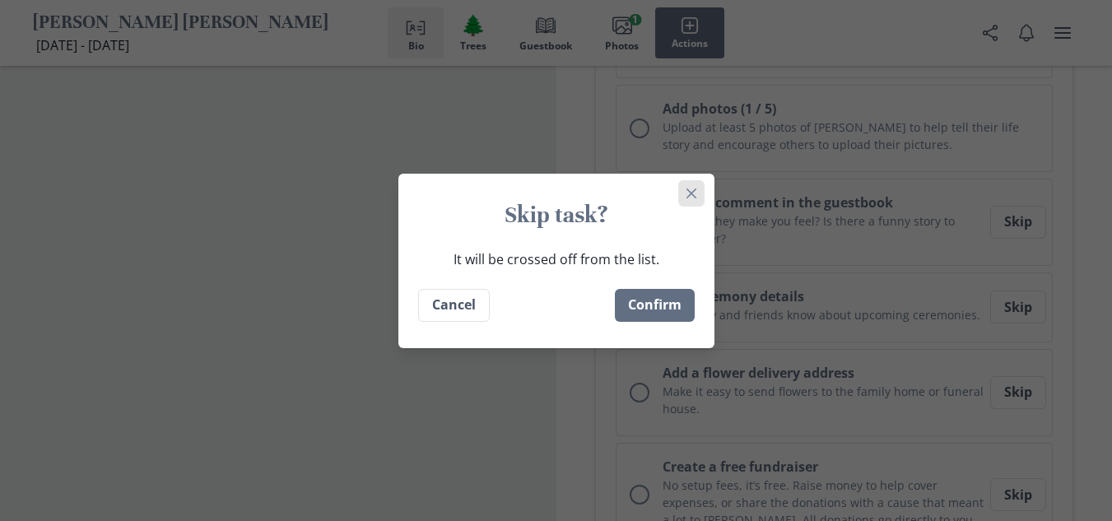
click at [696, 189] on icon "Close" at bounding box center [692, 194] width 10 height 10
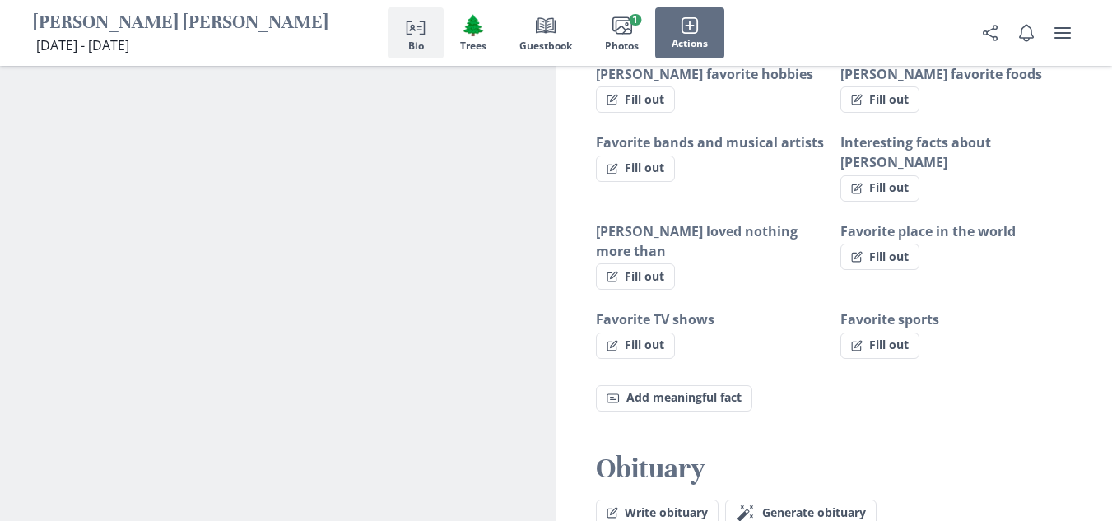
scroll to position [1235, 0]
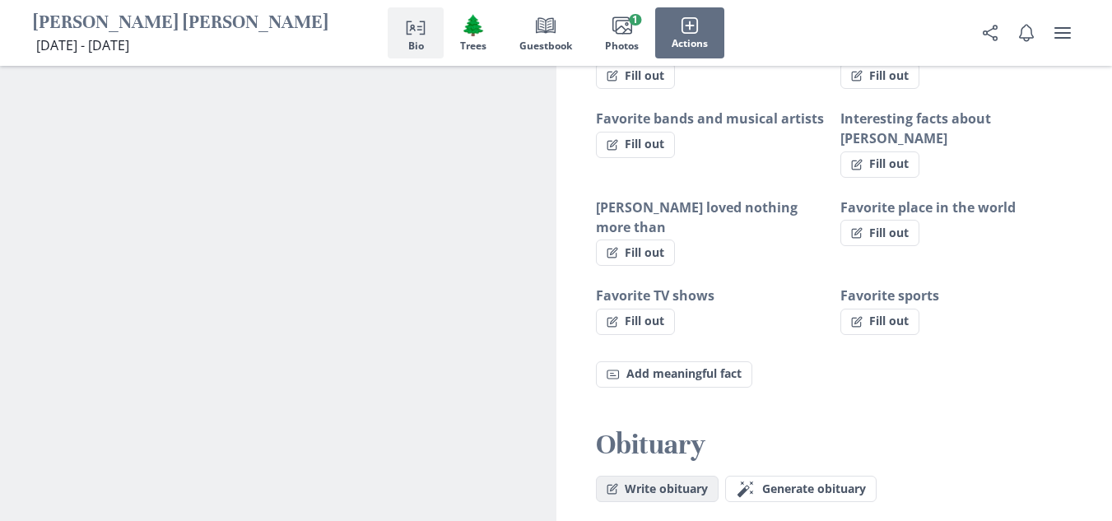
click at [642, 476] on button "Write obituary" at bounding box center [657, 489] width 123 height 26
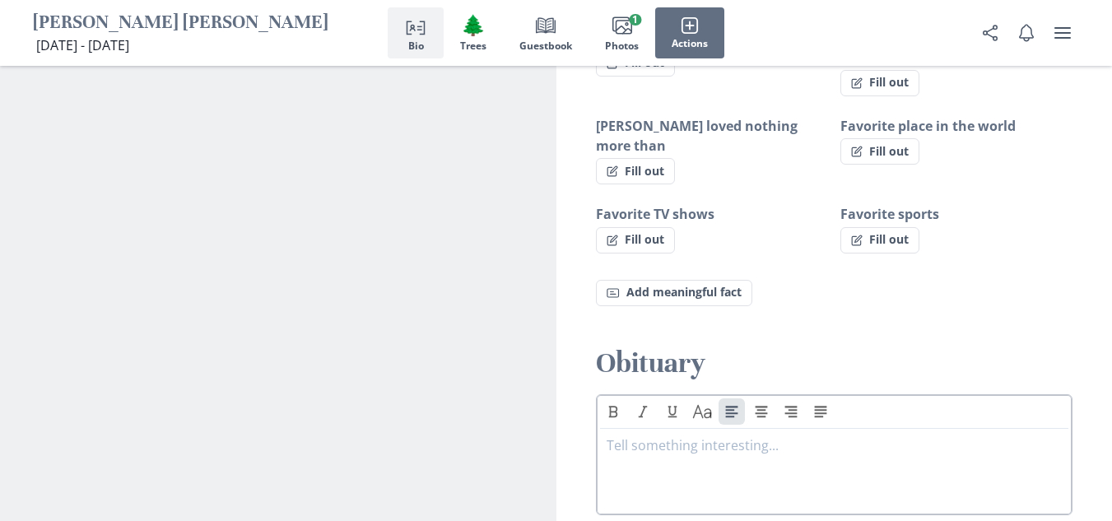
scroll to position [1317, 0]
click at [669, 435] on p at bounding box center [835, 445] width 456 height 20
click at [649, 435] on p at bounding box center [835, 445] width 456 height 20
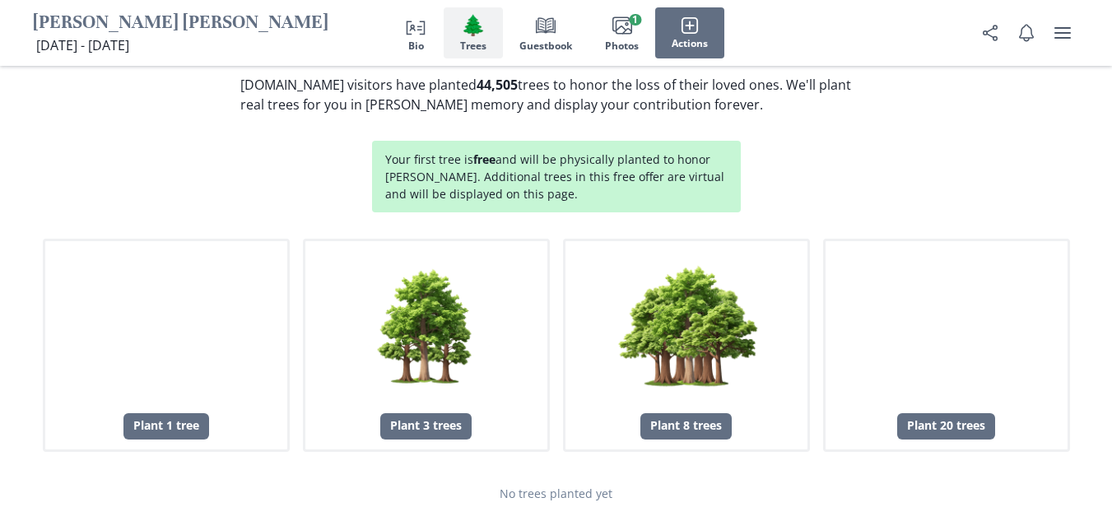
scroll to position [1893, 0]
